Goal: Navigation & Orientation: Find specific page/section

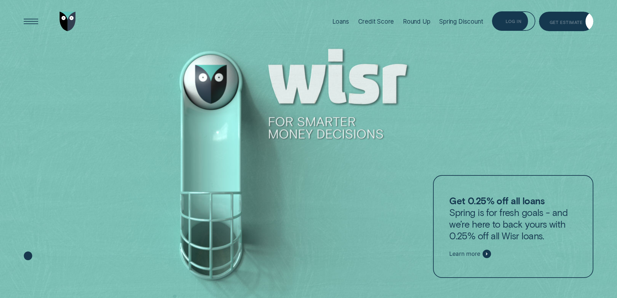
click at [522, 25] on div "Log in" at bounding box center [513, 20] width 43 height 19
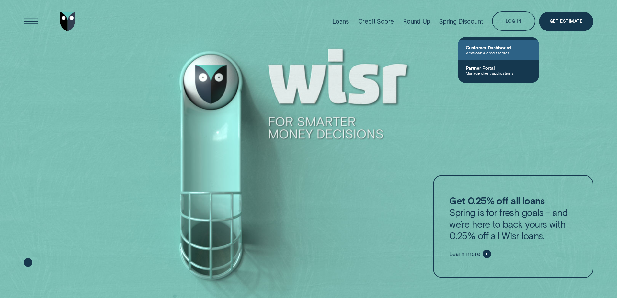
click at [515, 55] on link "Customer Dashboard View loan & credit scores" at bounding box center [498, 50] width 81 height 20
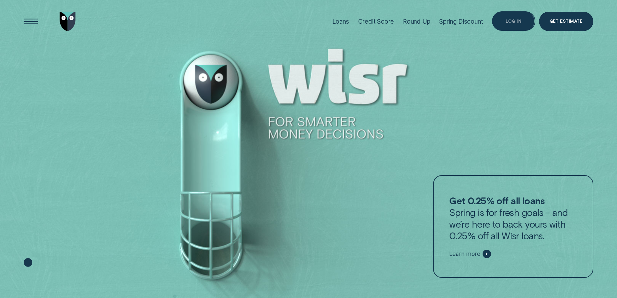
click at [508, 25] on div "Log in" at bounding box center [513, 20] width 43 height 19
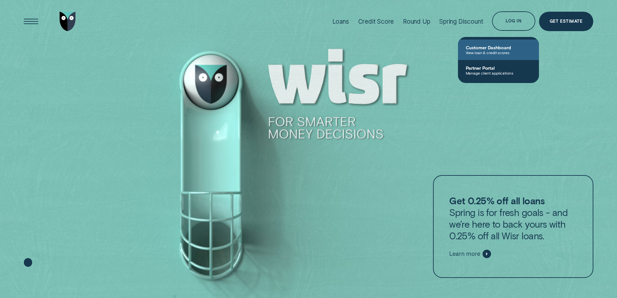
click at [501, 50] on span "Customer Dashboard" at bounding box center [498, 48] width 65 height 6
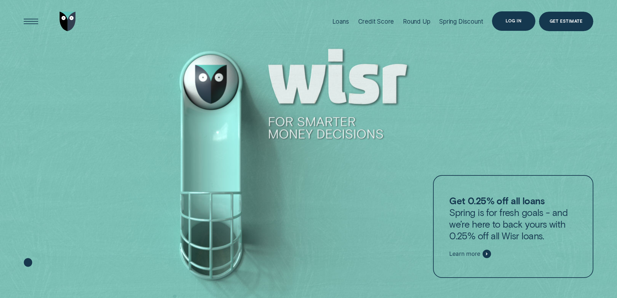
click at [519, 18] on div "Log in" at bounding box center [513, 20] width 43 height 19
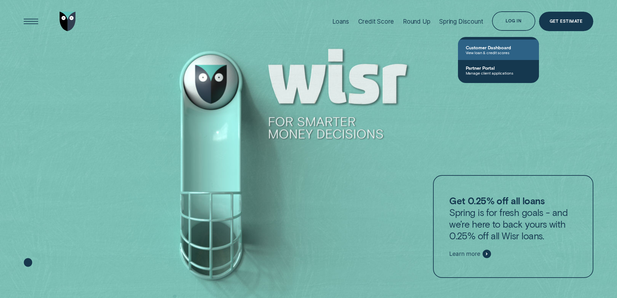
click at [506, 49] on span "Customer Dashboard" at bounding box center [498, 48] width 65 height 6
